Goal: Task Accomplishment & Management: Complete application form

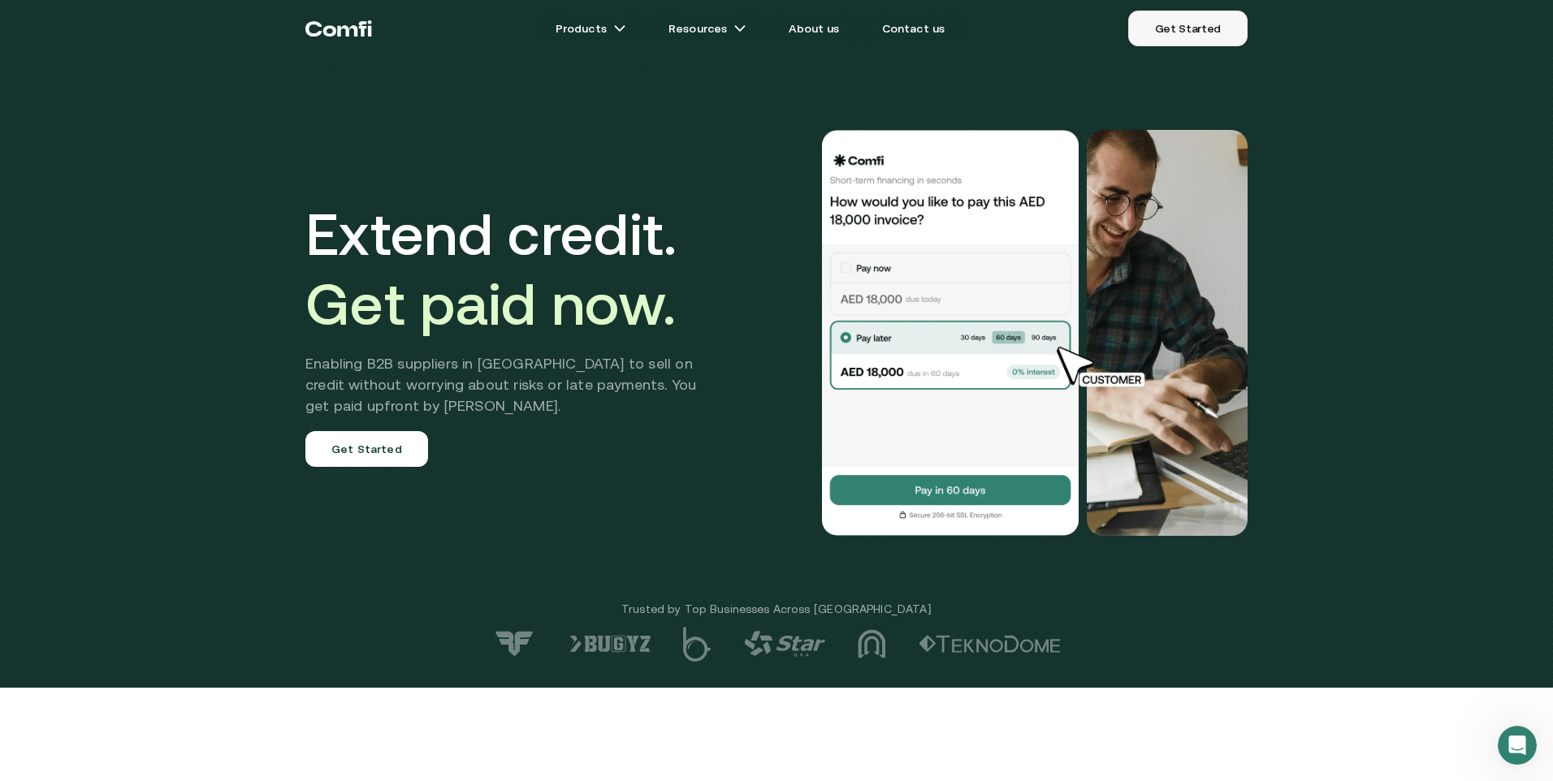
click at [1198, 12] on link "Get Started" at bounding box center [1187, 29] width 119 height 36
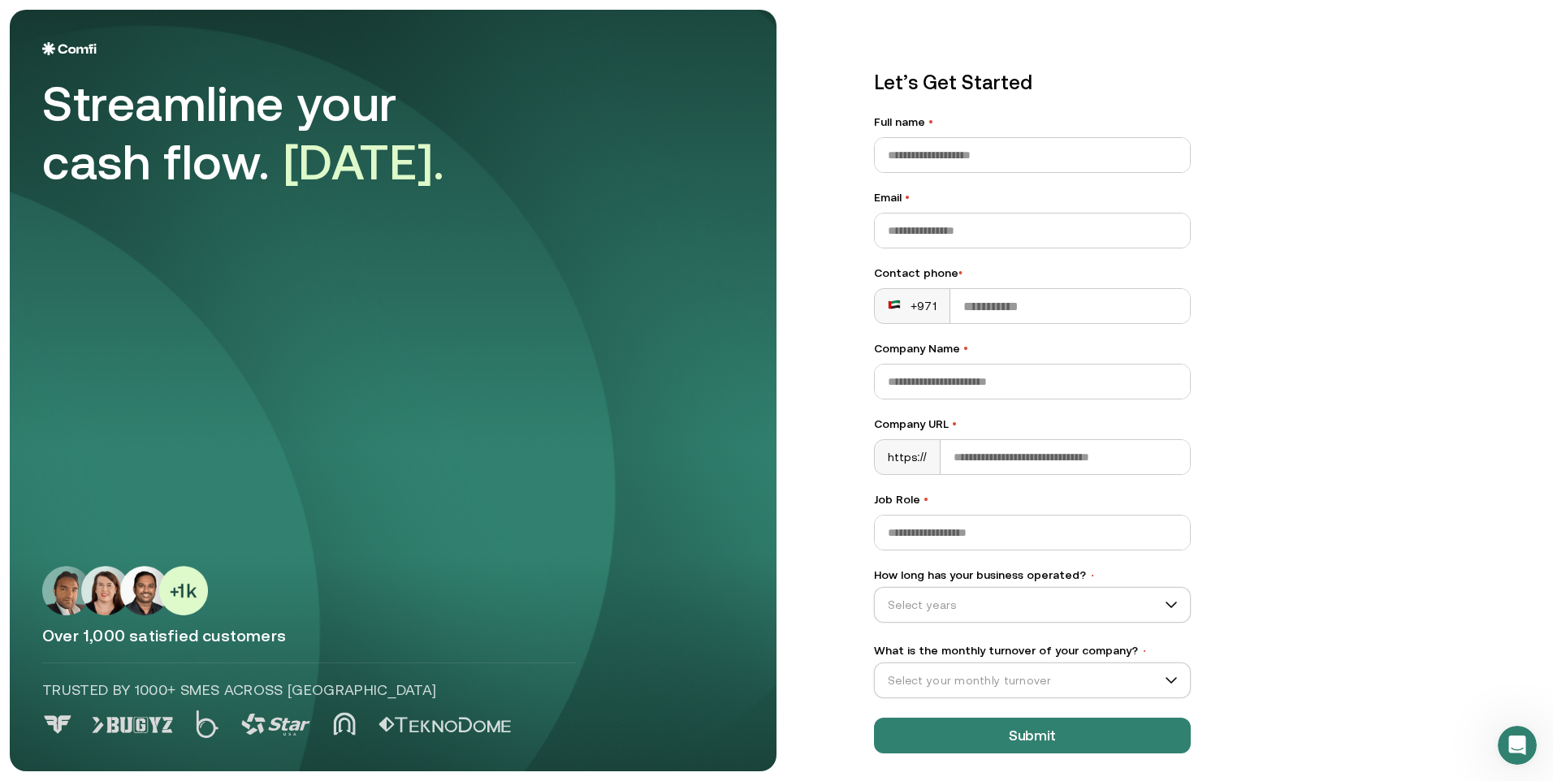
click at [59, 600] on img at bounding box center [125, 591] width 166 height 50
click at [60, 599] on img at bounding box center [125, 591] width 166 height 50
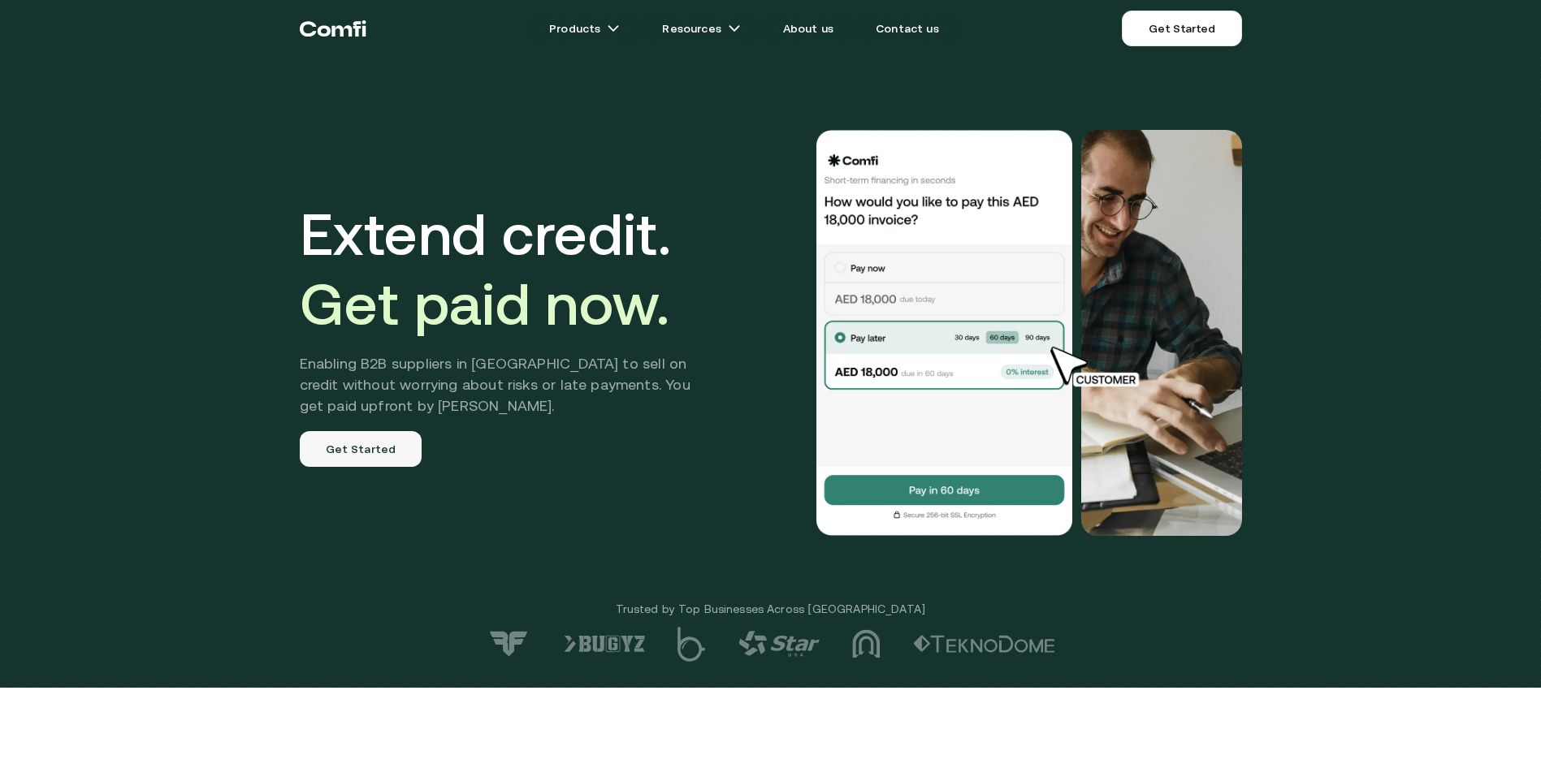
click at [354, 453] on link "Get Started" at bounding box center [361, 449] width 123 height 36
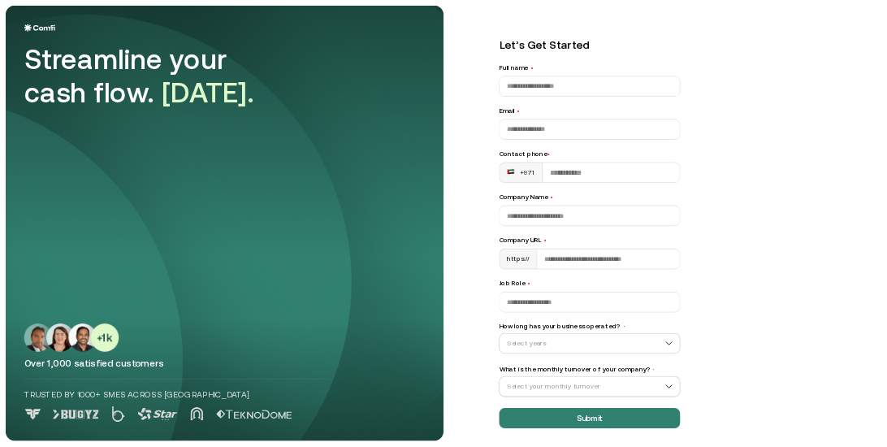
scroll to position [5, 0]
drag, startPoint x: 43, startPoint y: 538, endPoint x: 74, endPoint y: 619, distance: 86.9
click at [74, 619] on div "Streamline your cash flow. Today. Over 1,000 satisfied customers Trusted by 100…" at bounding box center [393, 390] width 702 height 697
drag, startPoint x: 74, startPoint y: 619, endPoint x: 289, endPoint y: 518, distance: 237.7
click at [289, 518] on div "Streamline your cash flow. Today. Over 1,000 satisfied customers Trusted by 100…" at bounding box center [393, 390] width 702 height 697
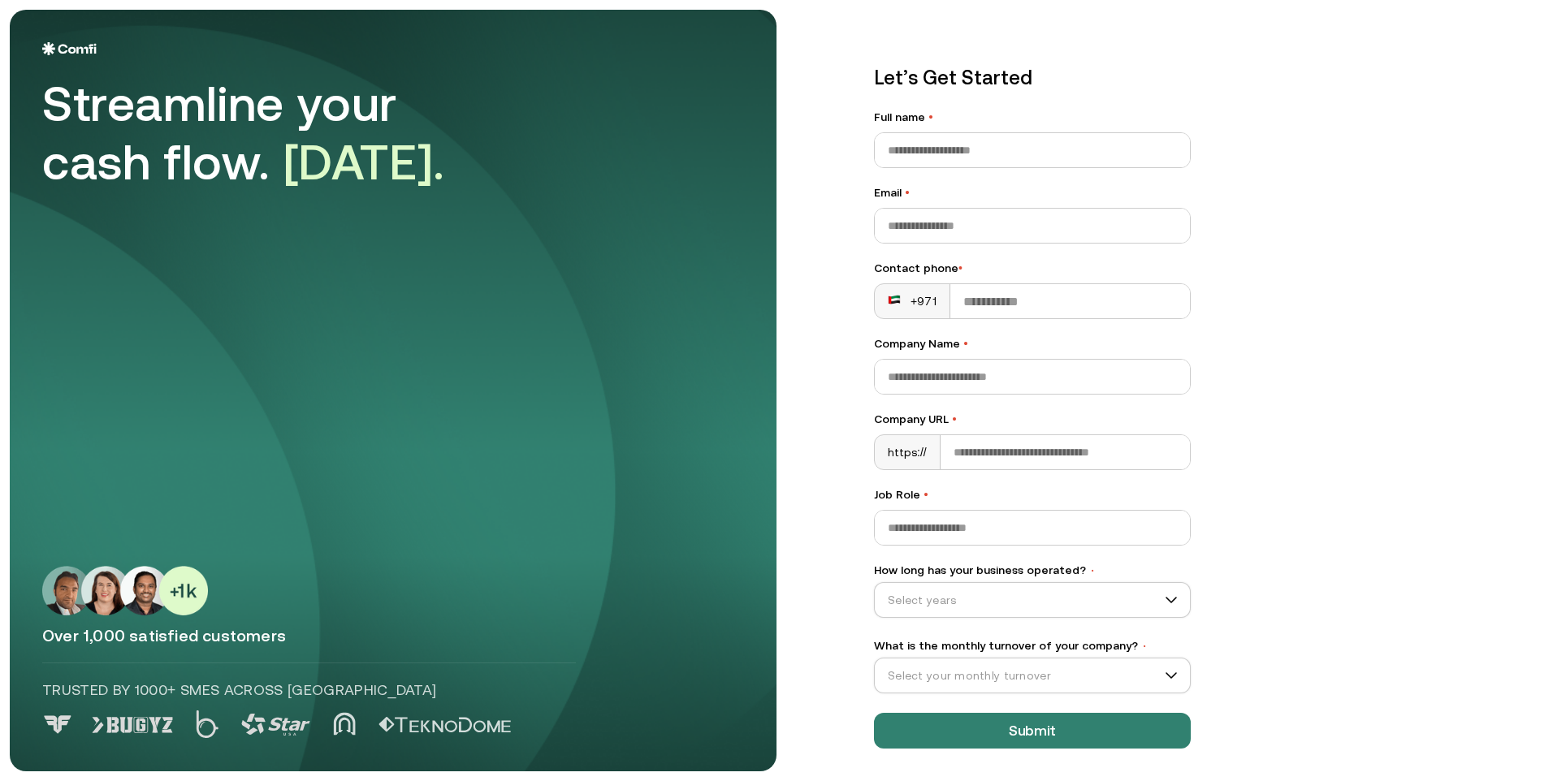
click at [54, 593] on img at bounding box center [125, 591] width 166 height 50
drag, startPoint x: 37, startPoint y: 484, endPoint x: 383, endPoint y: 590, distance: 361.8
click at [383, 590] on aside "Streamline your cash flow. Today. Over 1,000 satisfied customers Trusted by 100…" at bounding box center [393, 391] width 767 height 762
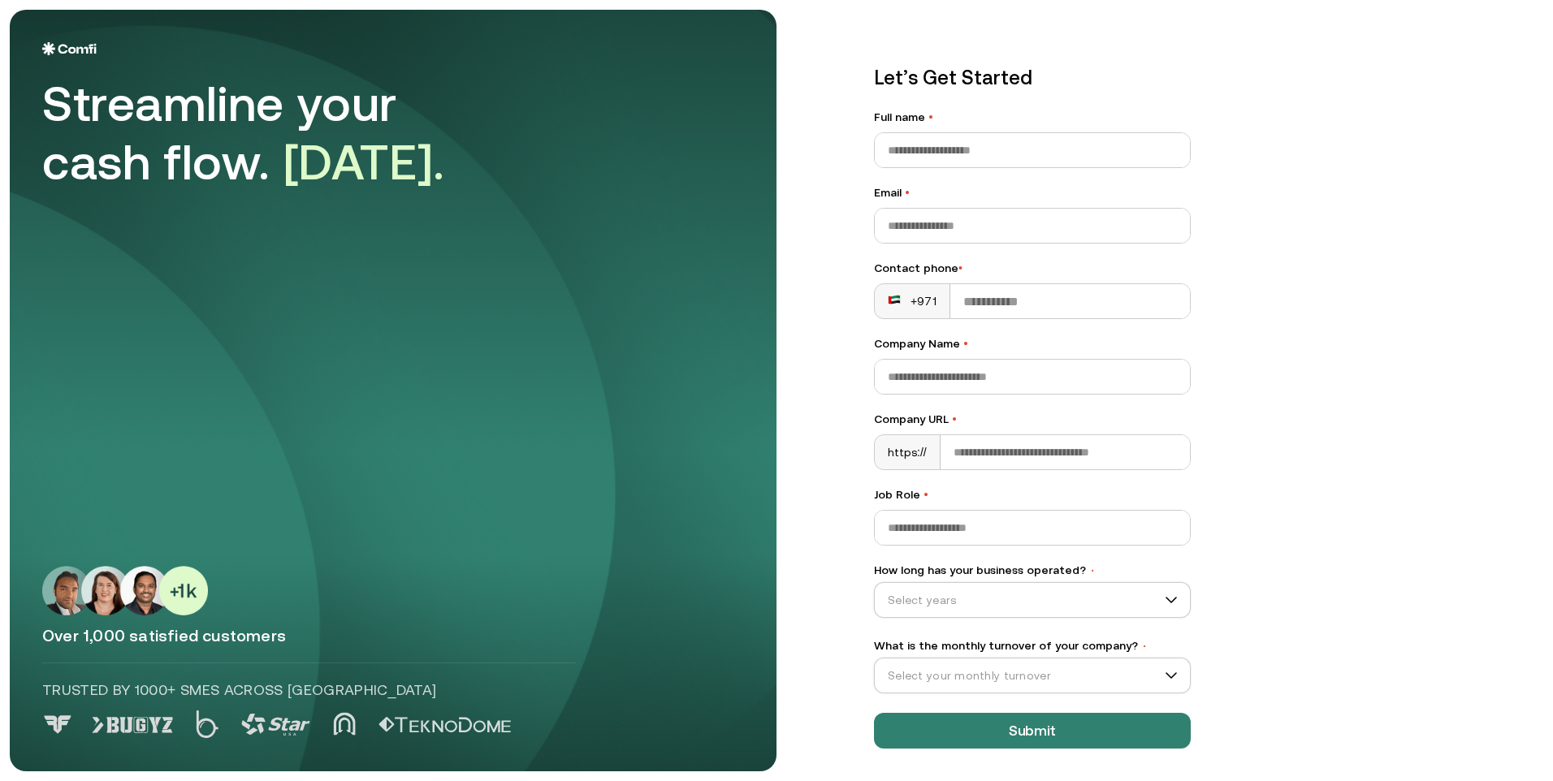
drag, startPoint x: 383, startPoint y: 590, endPoint x: 261, endPoint y: 489, distance: 158.1
click at [261, 489] on div "Streamline your cash flow. Today. Over 1,000 satisfied customers Trusted by 100…" at bounding box center [393, 390] width 702 height 697
click at [83, 426] on div "Streamline your cash flow. Today. Over 1,000 satisfied customers Trusted by 100…" at bounding box center [393, 390] width 702 height 697
click at [36, 582] on aside "Streamline your cash flow. Today. Over 1,000 satisfied customers Trusted by 100…" at bounding box center [393, 391] width 767 height 762
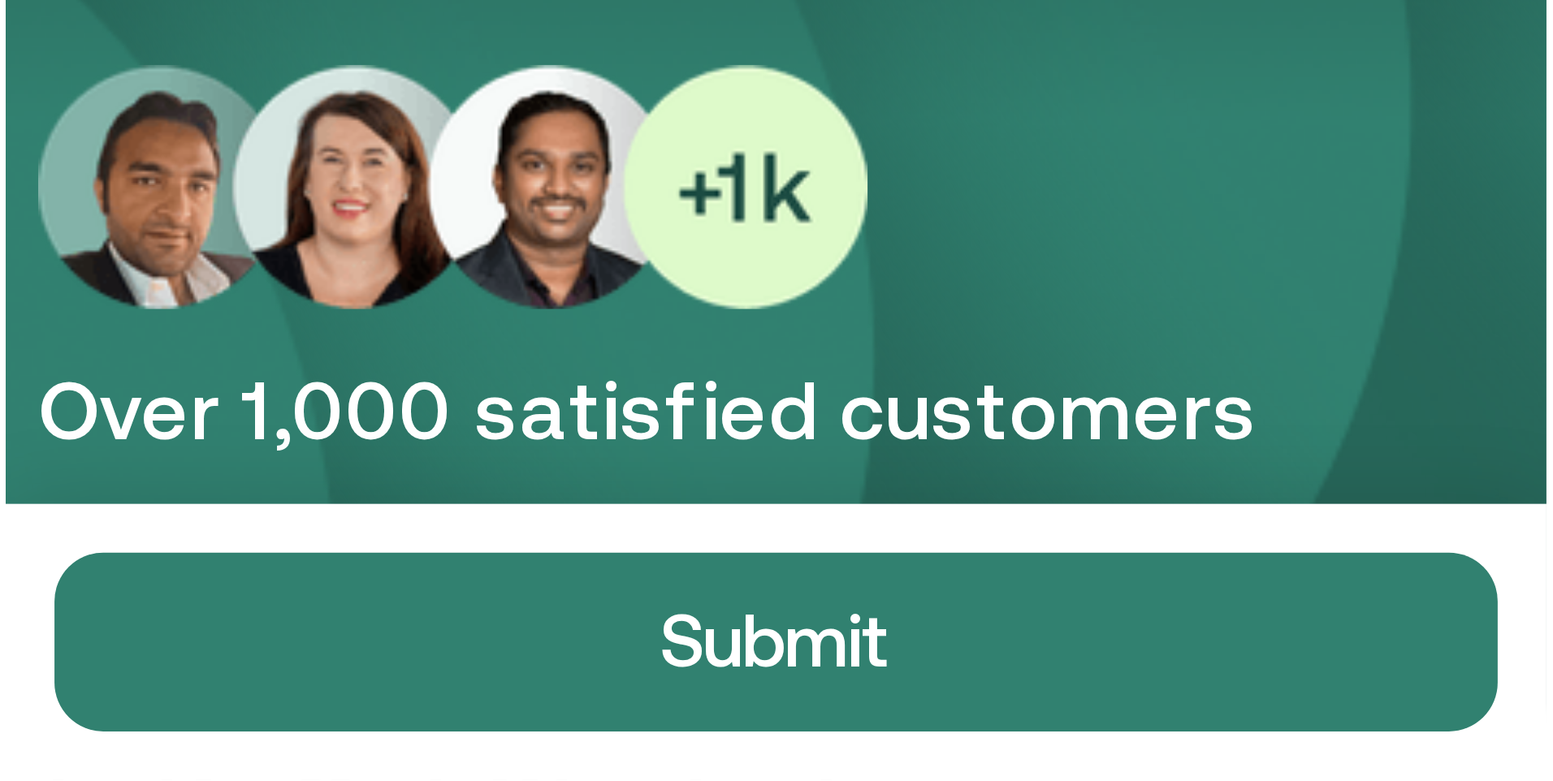
scroll to position [0, 0]
